Goal: Task Accomplishment & Management: Manage account settings

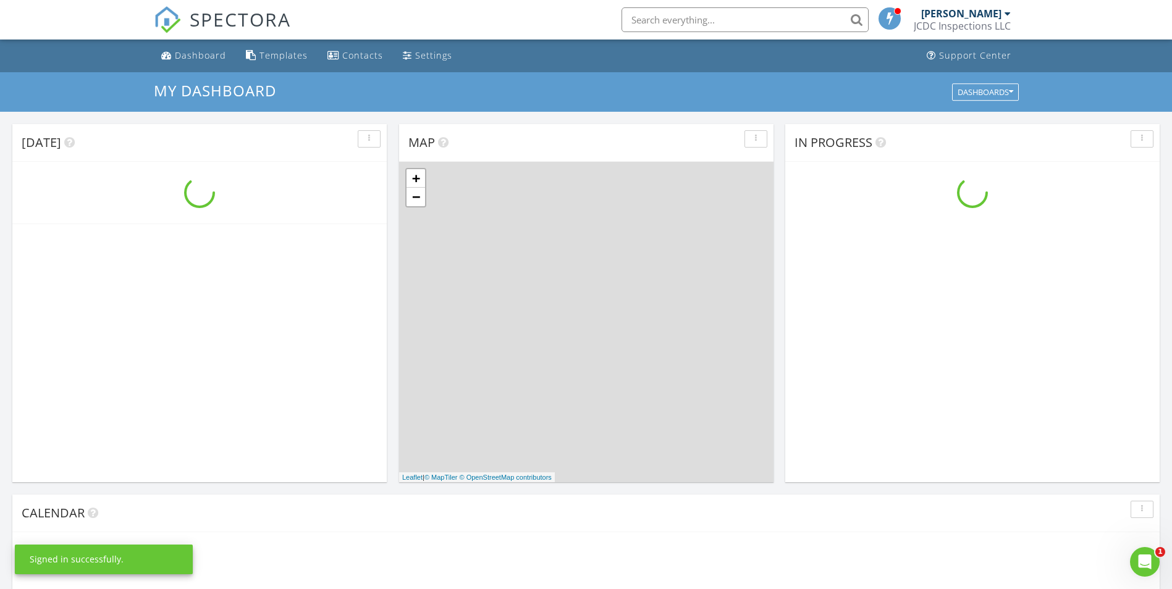
scroll to position [1143, 1191]
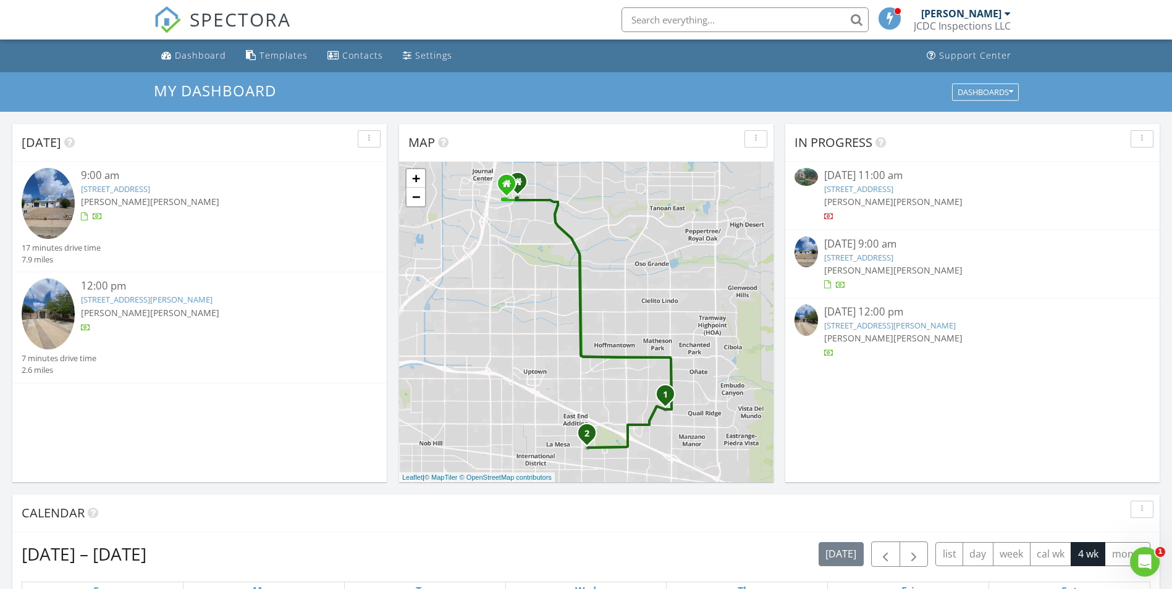
click at [212, 298] on link "[STREET_ADDRESS][PERSON_NAME]" at bounding box center [147, 299] width 132 height 11
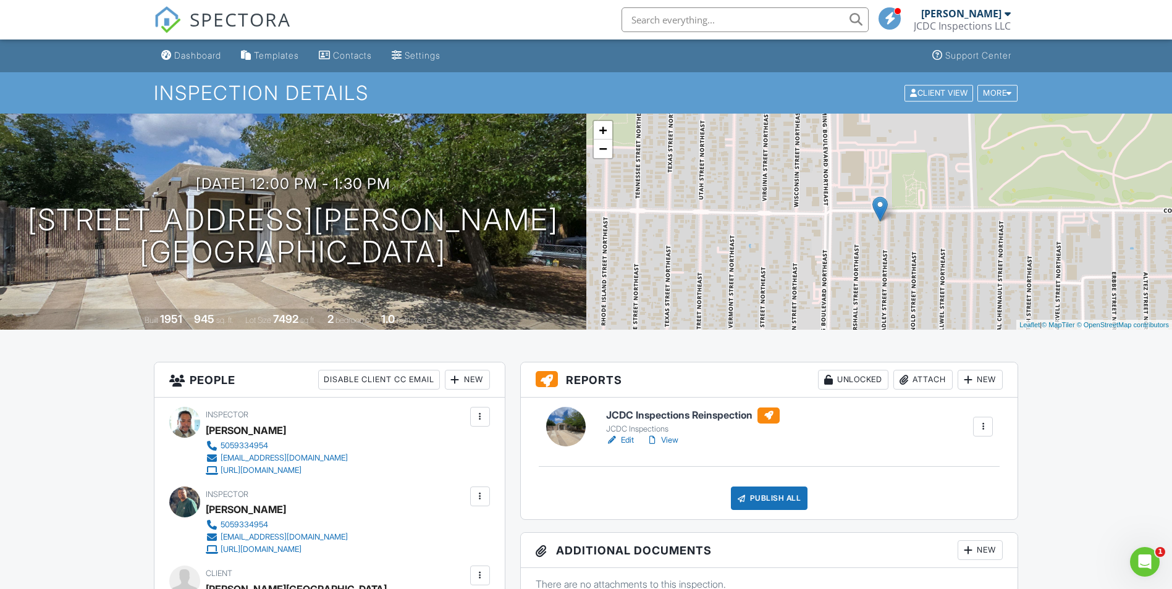
click at [668, 440] on link "View" at bounding box center [662, 440] width 32 height 12
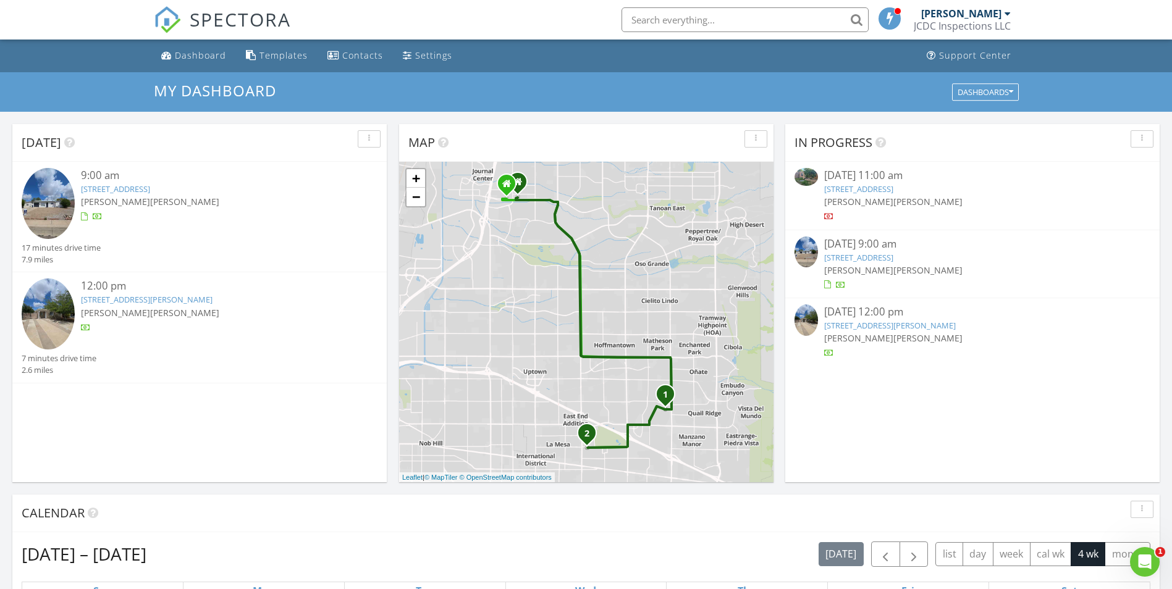
click at [150, 188] on link "[STREET_ADDRESS]" at bounding box center [115, 188] width 69 height 11
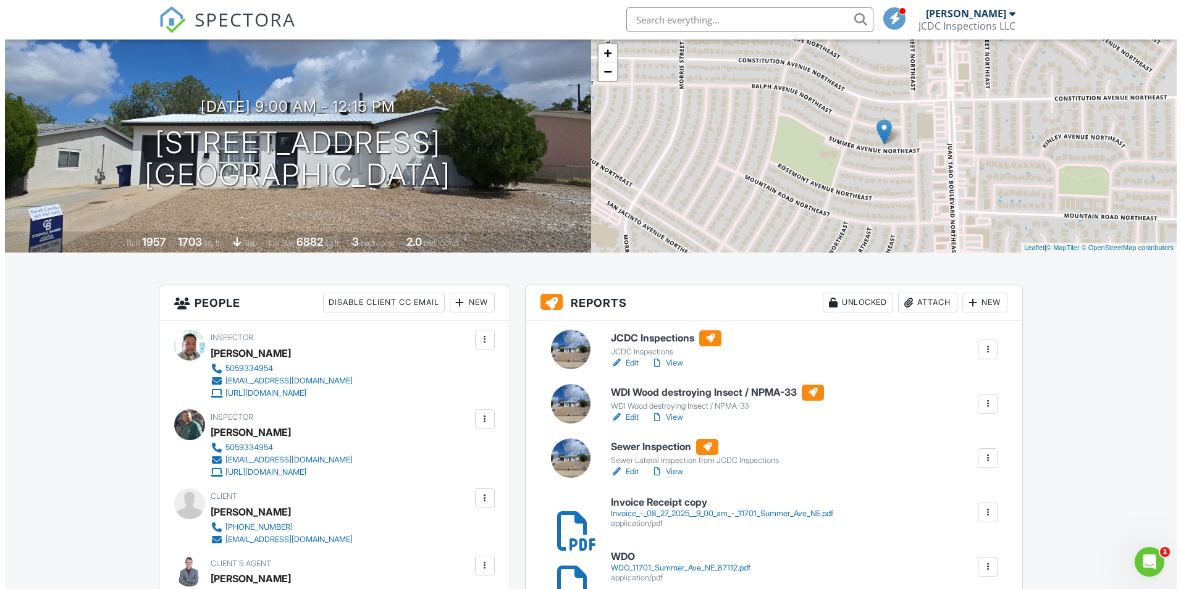
scroll to position [62, 0]
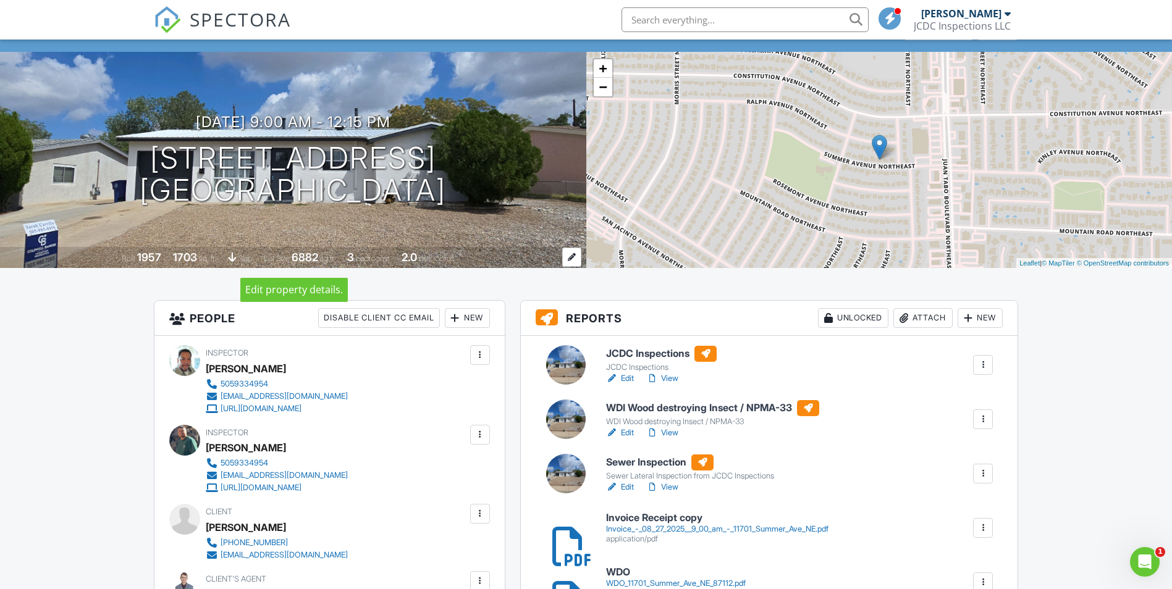
click at [576, 251] on div at bounding box center [571, 257] width 19 height 19
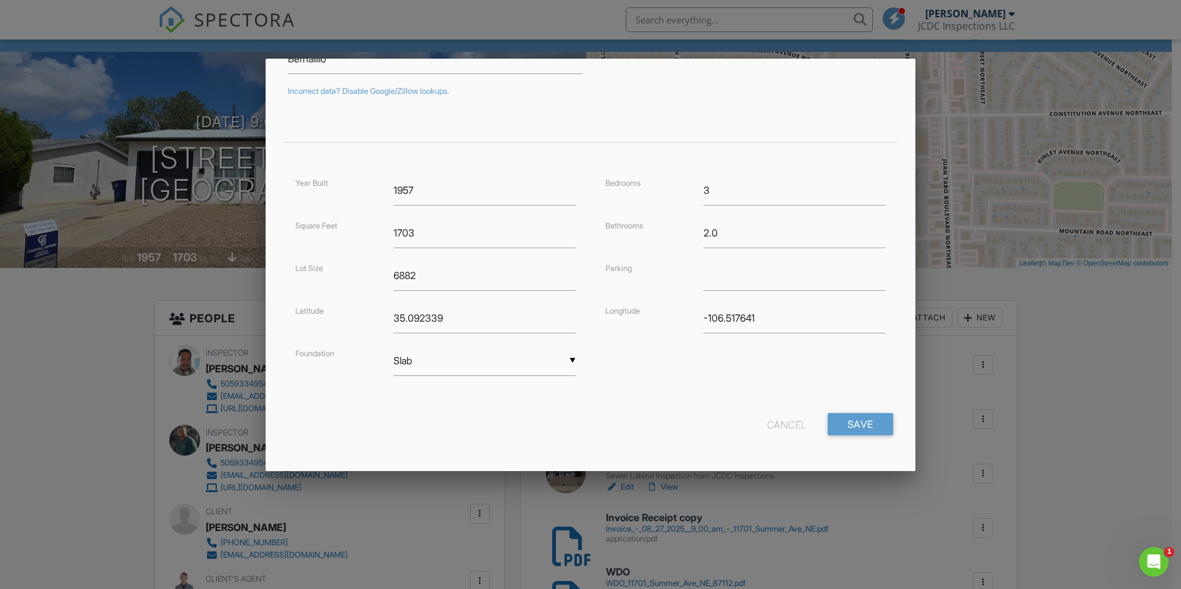
scroll to position [205, 0]
click at [450, 272] on input "6882" at bounding box center [484, 275] width 182 height 30
type input "6970"
click at [706, 186] on input "3" at bounding box center [795, 190] width 182 height 30
type input "4"
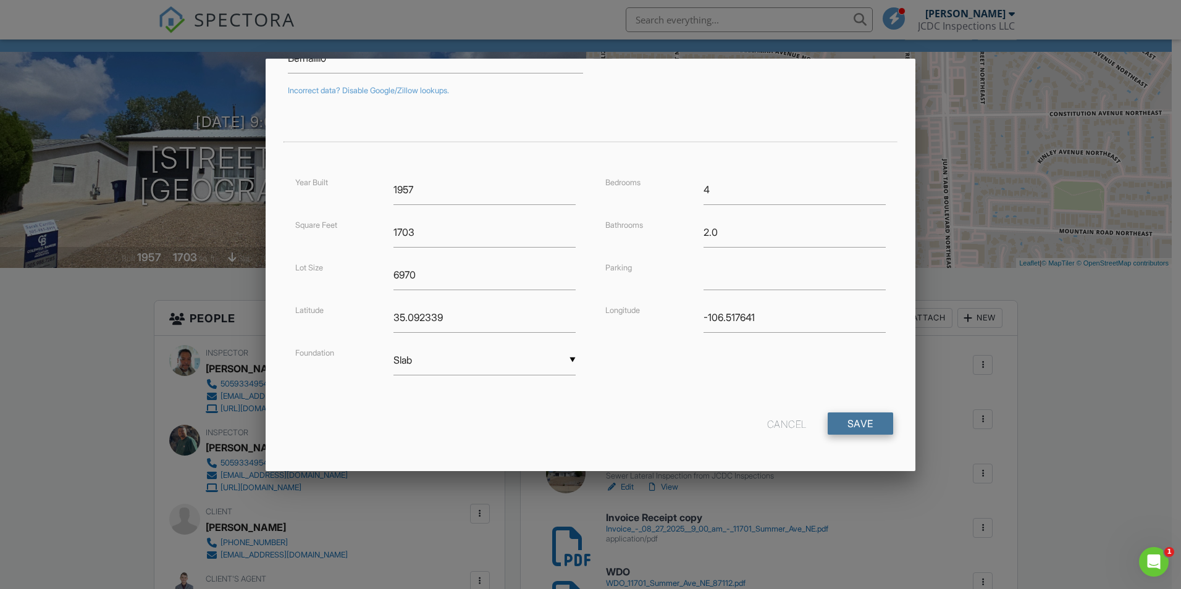
click at [855, 429] on input "Save" at bounding box center [860, 424] width 65 height 22
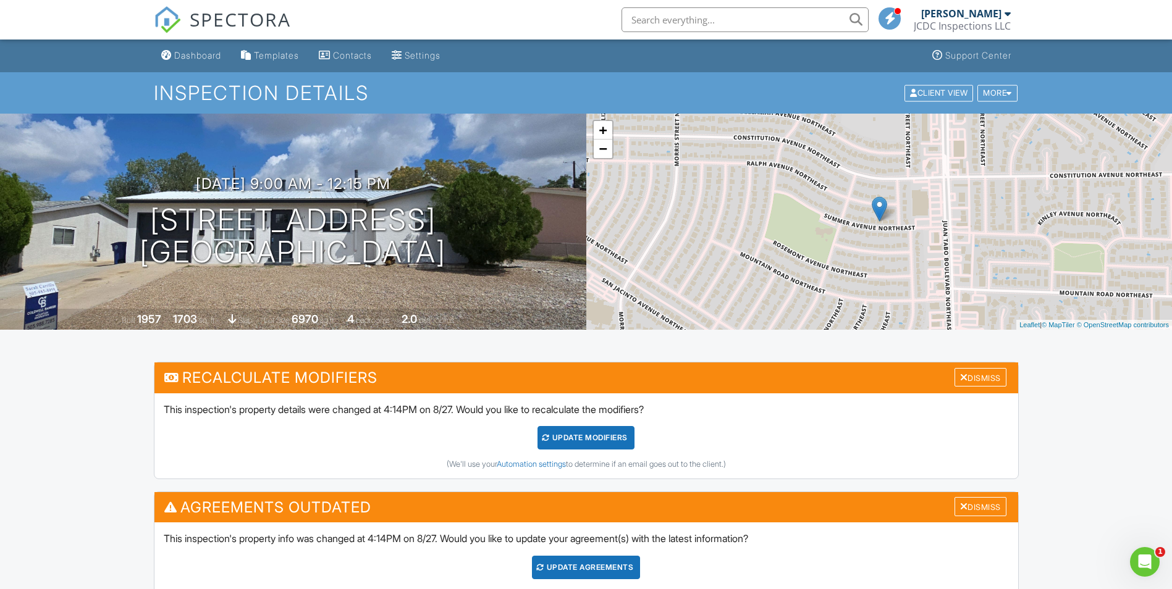
scroll to position [371, 0]
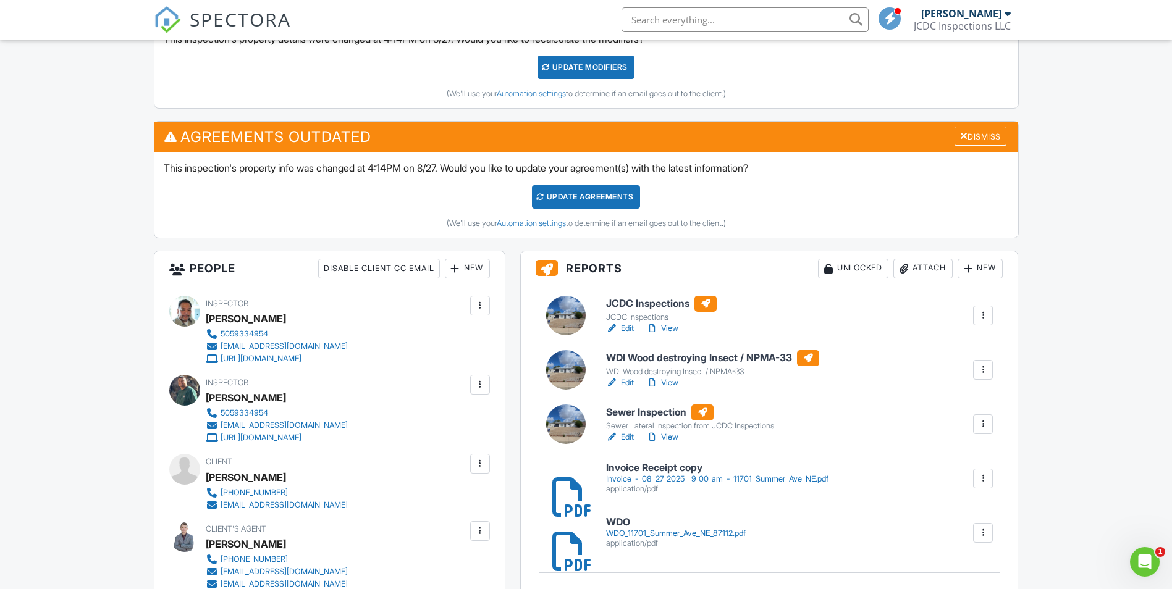
click at [670, 327] on link "View" at bounding box center [662, 328] width 32 height 12
